Goal: Navigation & Orientation: Find specific page/section

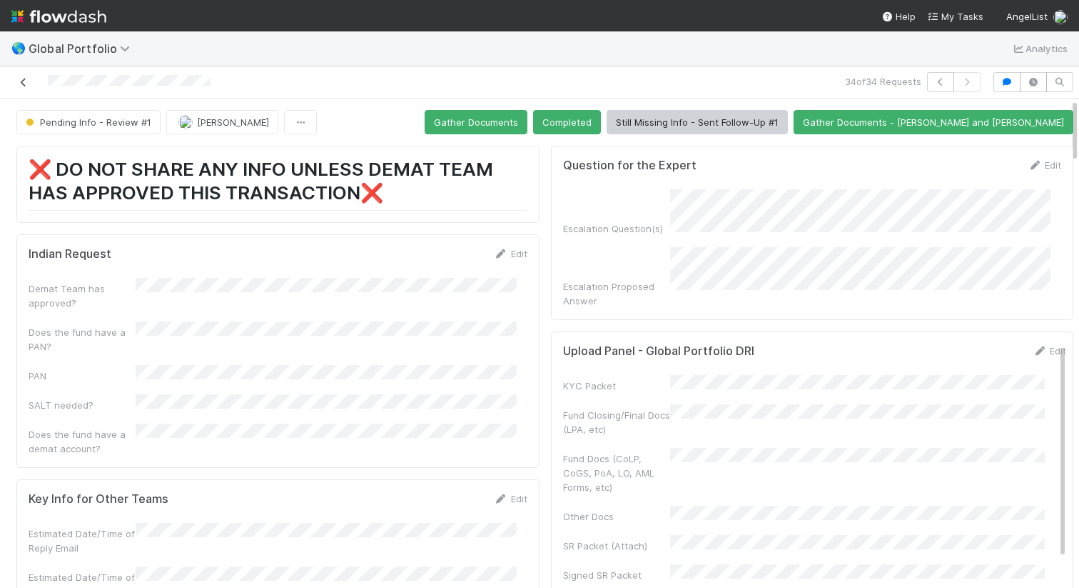
click at [25, 78] on icon at bounding box center [23, 82] width 14 height 9
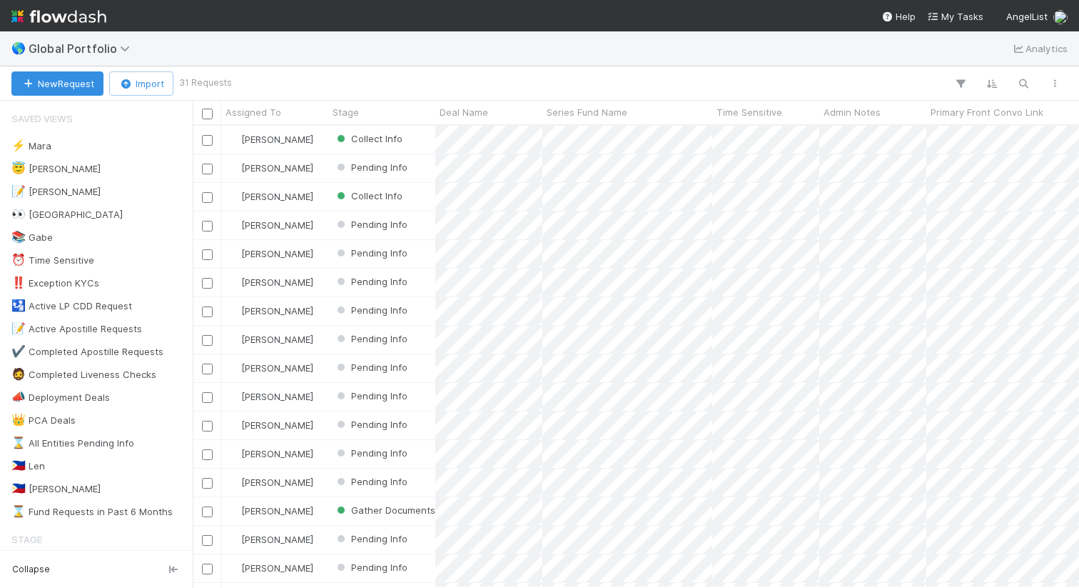
scroll to position [450, 876]
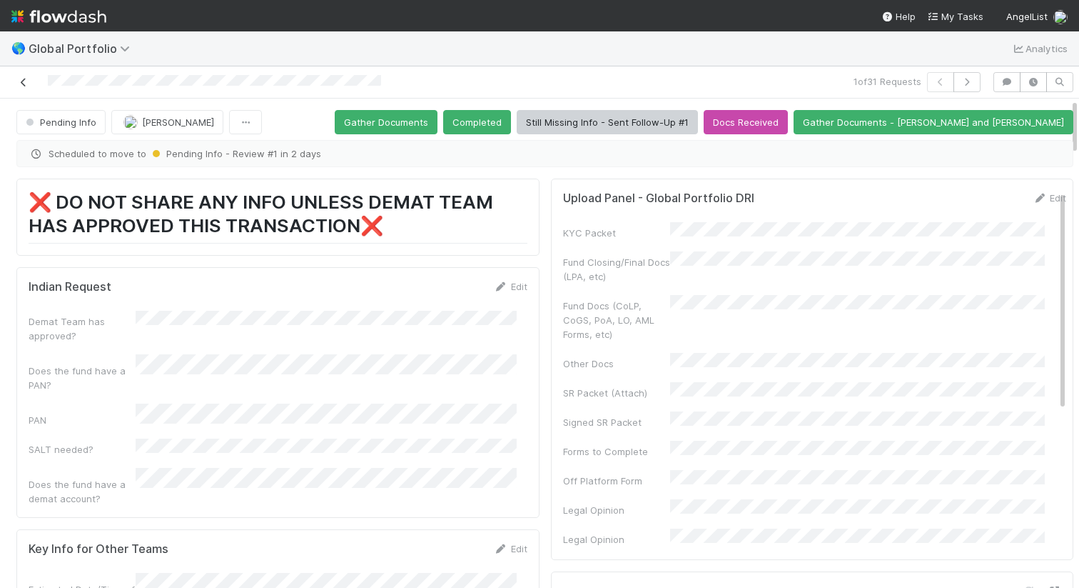
click at [23, 76] on link at bounding box center [23, 82] width 14 height 14
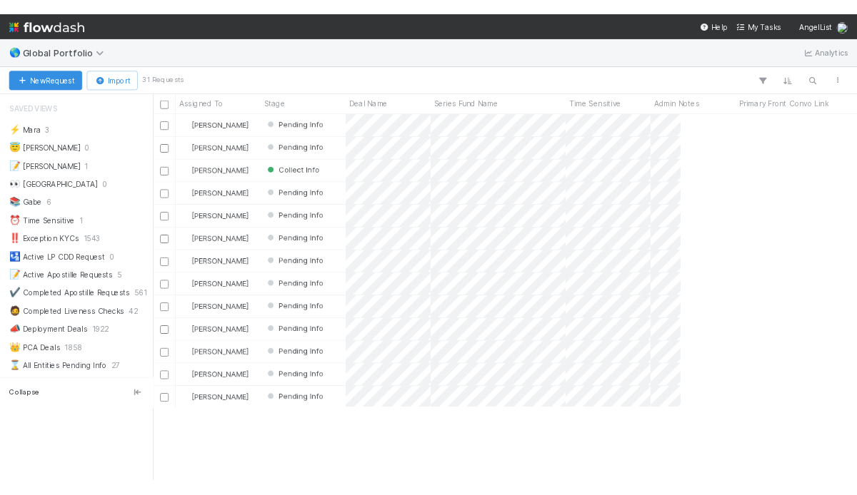
scroll to position [358, 653]
